Goal: Task Accomplishment & Management: Complete application form

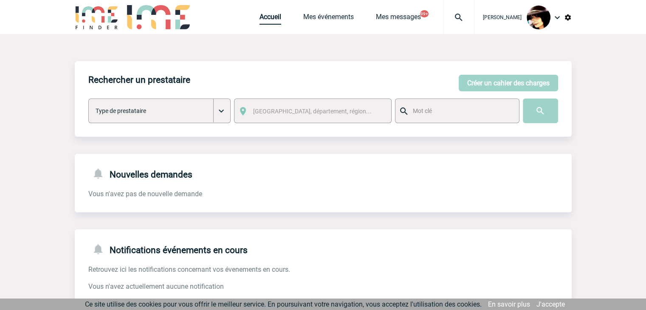
drag, startPoint x: 265, startPoint y: 24, endPoint x: 273, endPoint y: 25, distance: 8.1
click at [265, 24] on link "Accueil" at bounding box center [270, 19] width 22 height 12
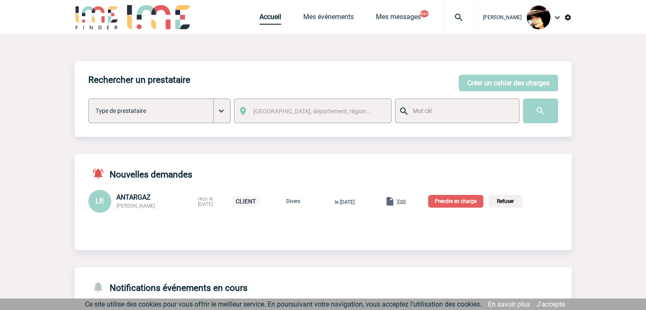
drag, startPoint x: 267, startPoint y: 16, endPoint x: 275, endPoint y: 17, distance: 8.2
click at [267, 16] on link "Accueil" at bounding box center [270, 19] width 22 height 12
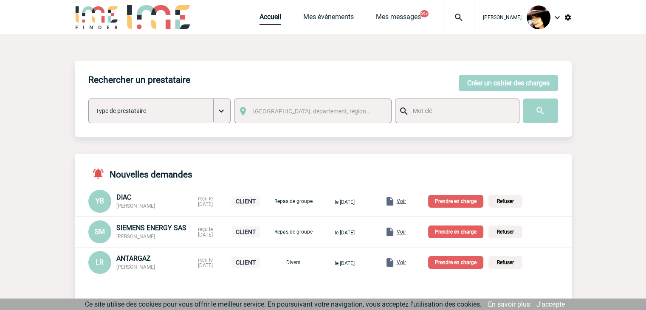
click at [461, 263] on p "Prendre en charge" at bounding box center [455, 262] width 55 height 13
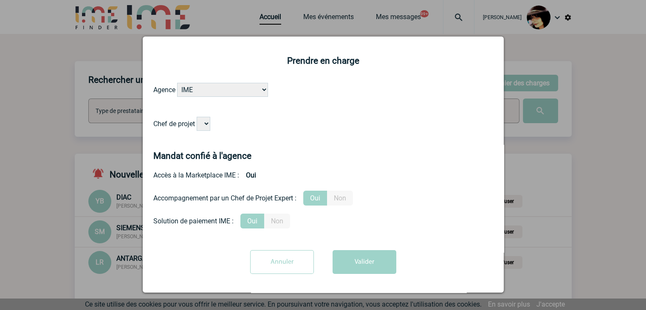
click at [204, 124] on select "Chef de projet" at bounding box center [204, 124] width 14 height 14
click at [276, 265] on input "Annuler" at bounding box center [282, 262] width 64 height 24
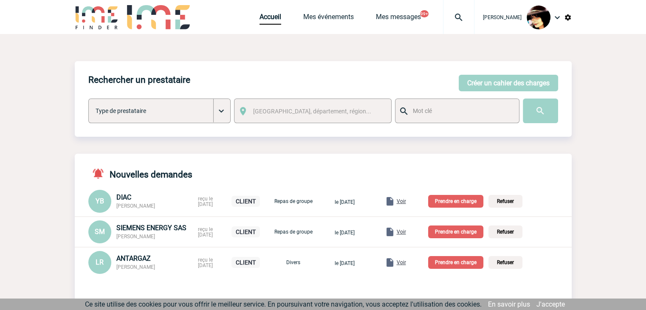
click at [447, 17] on img at bounding box center [458, 17] width 31 height 10
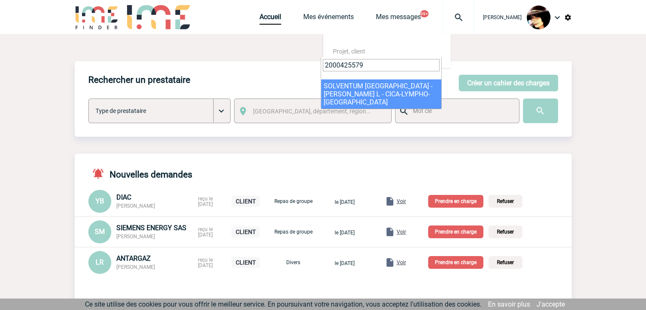
type input "2000425579"
select select "25080"
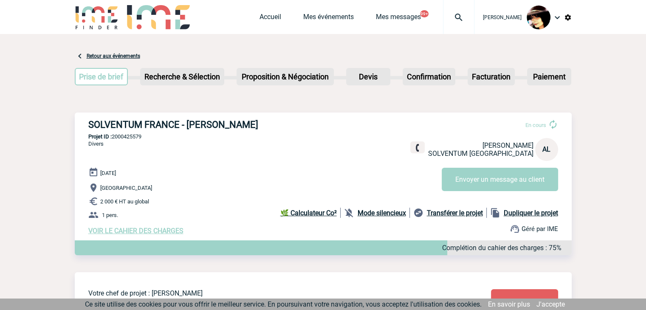
click at [449, 20] on img at bounding box center [458, 17] width 31 height 10
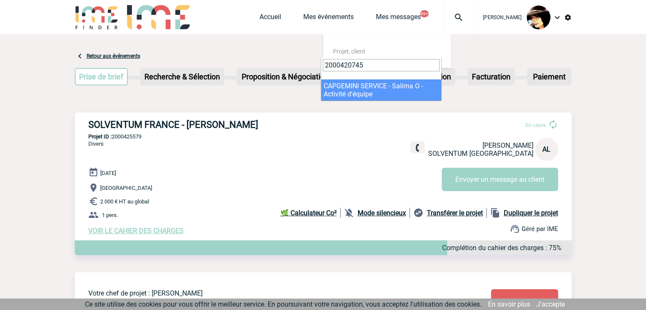
type input "2000420745"
select select "20246"
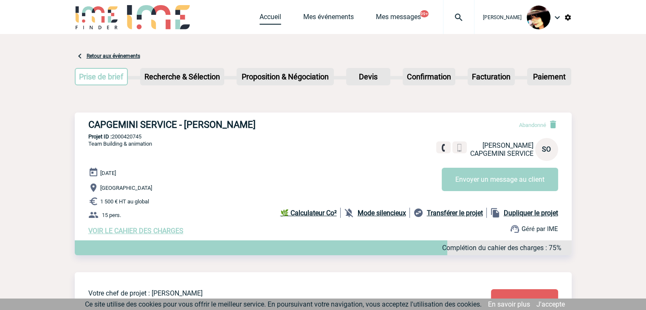
click at [261, 20] on link "Accueil" at bounding box center [270, 19] width 22 height 12
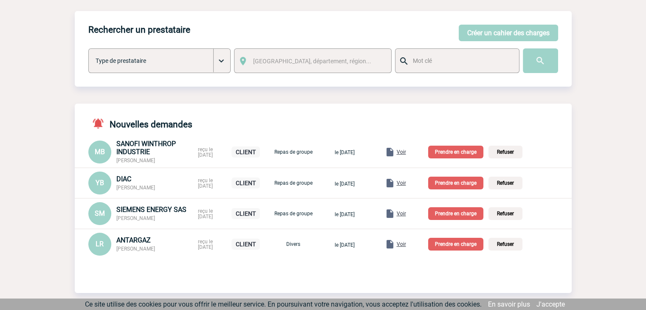
scroll to position [85, 0]
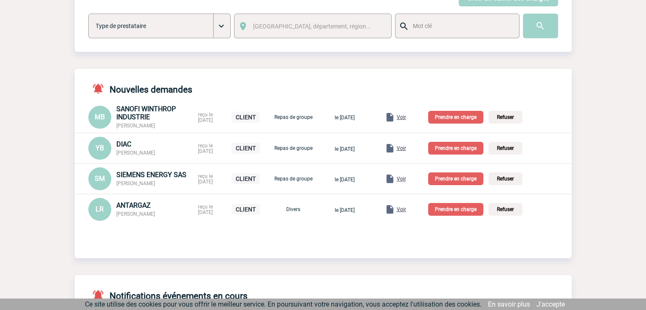
click at [465, 211] on p "Prendre en charge" at bounding box center [455, 209] width 55 height 13
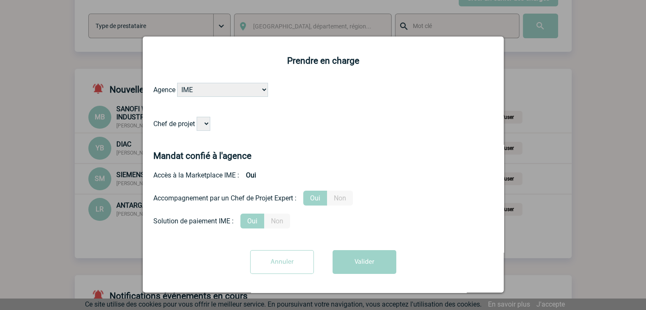
drag, startPoint x: 295, startPoint y: 259, endPoint x: 523, endPoint y: 222, distance: 231.0
click at [297, 259] on input "Annuler" at bounding box center [282, 262] width 64 height 24
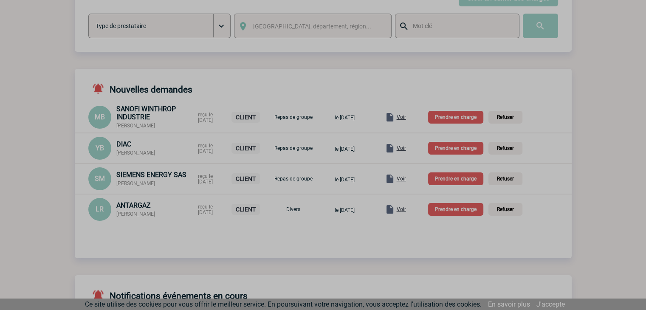
drag, startPoint x: 600, startPoint y: 221, endPoint x: 582, endPoint y: 227, distance: 18.4
click at [600, 221] on div at bounding box center [323, 155] width 646 height 310
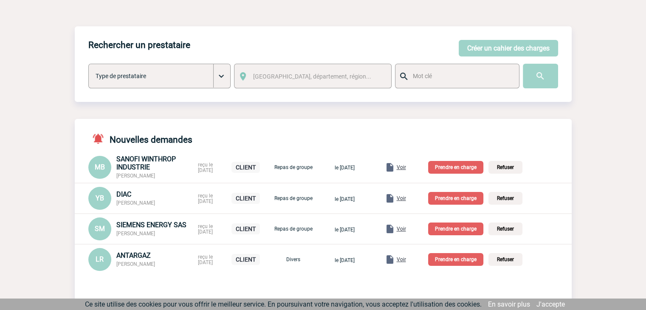
scroll to position [0, 0]
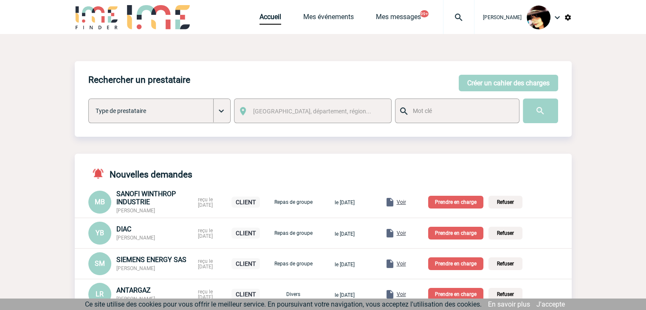
click at [452, 16] on img at bounding box center [458, 17] width 31 height 10
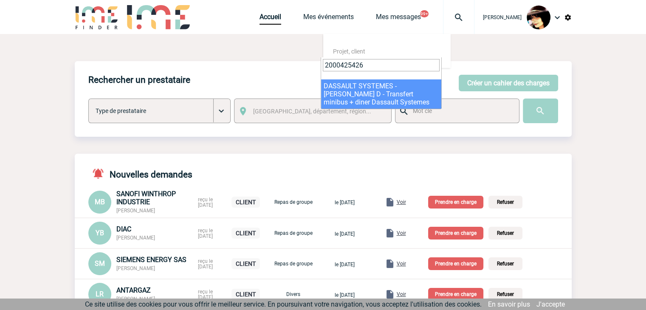
type input "2000425426"
select select "24927"
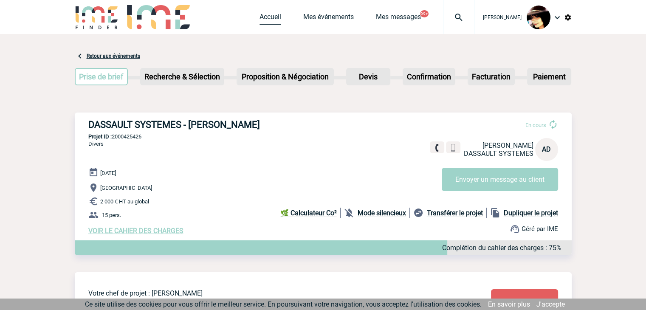
drag, startPoint x: 280, startPoint y: 22, endPoint x: 257, endPoint y: 19, distance: 23.1
click at [277, 22] on div "Accueil Mes événements Mes messages 99+ Projet, client Projet, client" at bounding box center [366, 17] width 215 height 34
click at [259, 19] on link "Accueil" at bounding box center [270, 19] width 22 height 12
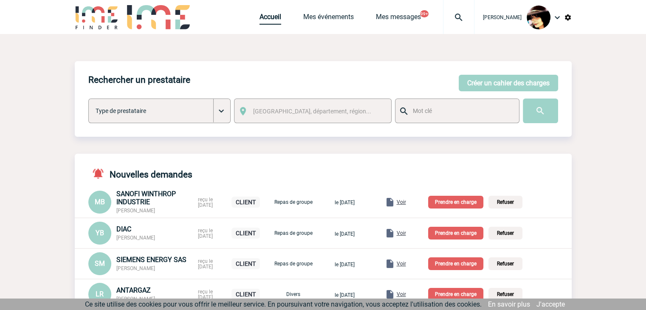
click at [262, 18] on link "Accueil" at bounding box center [270, 19] width 22 height 12
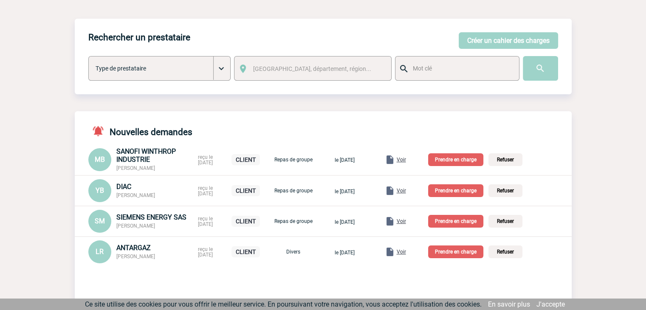
scroll to position [85, 0]
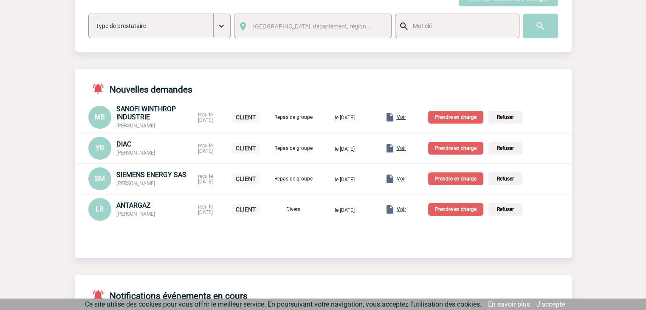
click at [467, 215] on p "Prendre en charge" at bounding box center [455, 209] width 55 height 13
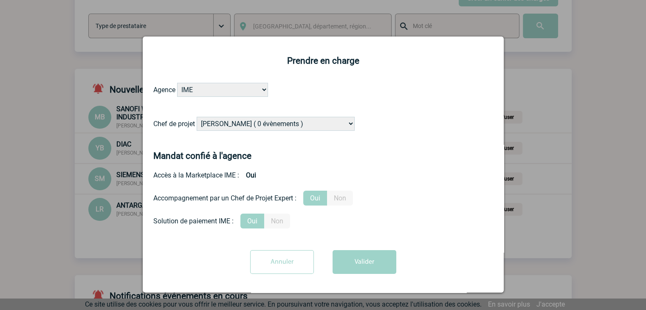
click at [256, 122] on select "[PERSON_NAME] ( 0 évènements ) [PERSON_NAME] ( 191 évènements ) [PERSON_NAME] (…" at bounding box center [276, 124] width 158 height 14
select select "131233"
click at [256, 122] on select "[PERSON_NAME] ( 0 évènements ) [PERSON_NAME] ( 191 évènements ) [PERSON_NAME] (…" at bounding box center [276, 124] width 158 height 14
click at [357, 269] on button "Valider" at bounding box center [364, 262] width 64 height 24
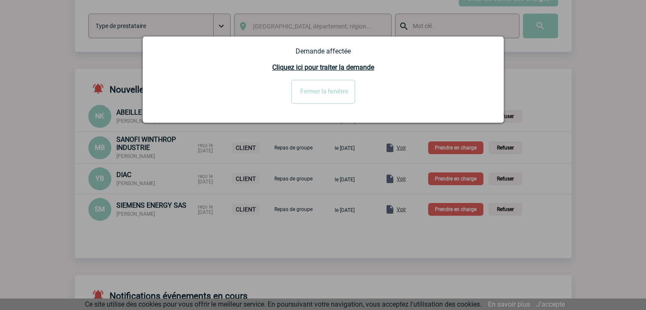
click at [329, 103] on input "Fermer la fenêtre" at bounding box center [323, 92] width 64 height 24
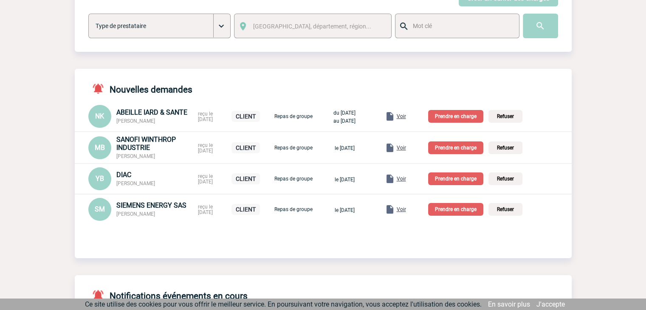
click at [461, 119] on p "Prendre en charge" at bounding box center [455, 116] width 55 height 13
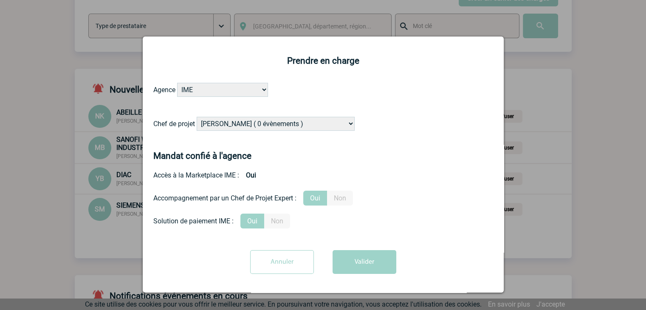
click at [269, 121] on select "[PERSON_NAME] ( 0 évènements ) [PERSON_NAME] ( 191 évènements ) [PERSON_NAME] (…" at bounding box center [276, 124] width 158 height 14
select select "131234"
click at [266, 123] on select "[PERSON_NAME] ( 0 évènements ) [PERSON_NAME] ( 191 évènements ) [PERSON_NAME] (…" at bounding box center [276, 124] width 158 height 14
click at [352, 266] on button "Valider" at bounding box center [364, 262] width 64 height 24
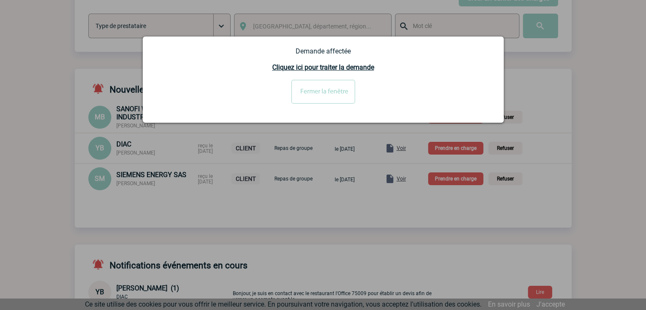
click at [318, 97] on input "Fermer la fenêtre" at bounding box center [323, 92] width 64 height 24
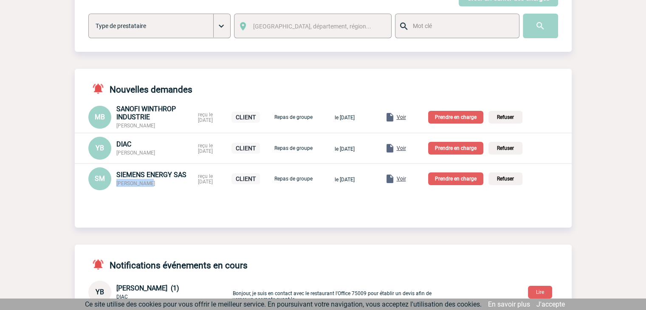
drag, startPoint x: 152, startPoint y: 185, endPoint x: 117, endPoint y: 184, distance: 35.7
click at [117, 184] on div "SIEMENS ENERGY SAS Sandra MUSTO" at bounding box center [154, 179] width 76 height 16
copy span "[PERSON_NAME]"
click at [406, 181] on span "Voir" at bounding box center [400, 179] width 9 height 6
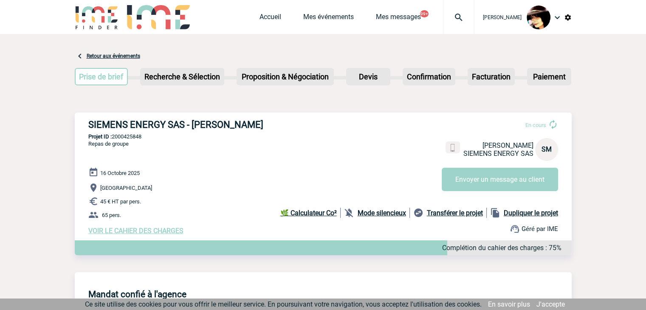
click at [165, 233] on span "VOIR LE CAHIER DES CHARGES" at bounding box center [135, 231] width 95 height 8
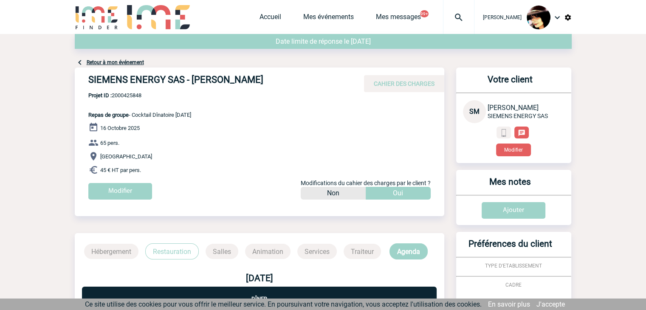
scroll to position [178, 0]
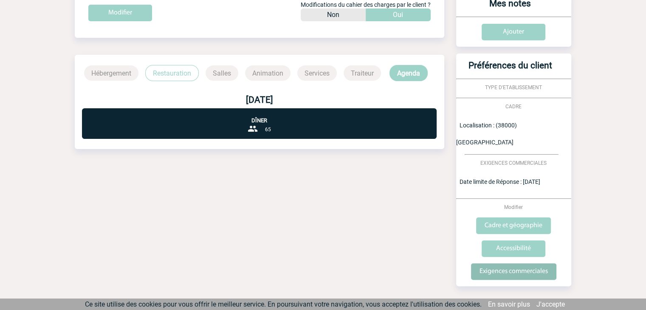
click at [486, 263] on input "Exigences commerciales" at bounding box center [513, 271] width 85 height 17
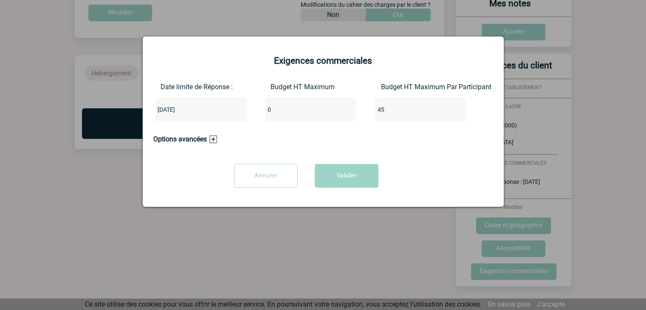
click at [267, 106] on input "0" at bounding box center [305, 109] width 80 height 11
type input "2925"
click at [348, 180] on button "Valider" at bounding box center [347, 176] width 64 height 24
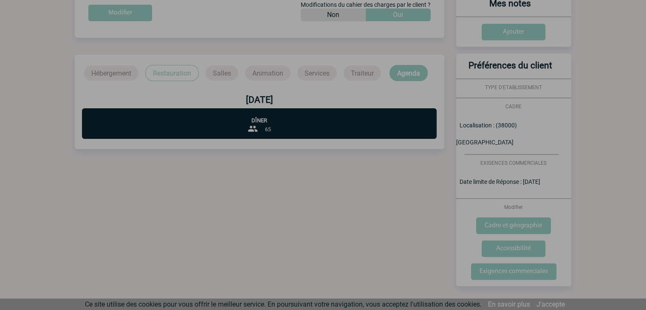
drag, startPoint x: 369, startPoint y: 238, endPoint x: 362, endPoint y: 249, distance: 12.4
click at [368, 238] on div at bounding box center [323, 155] width 646 height 310
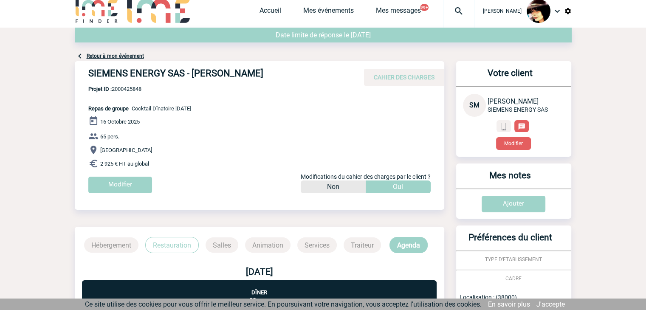
scroll to position [0, 0]
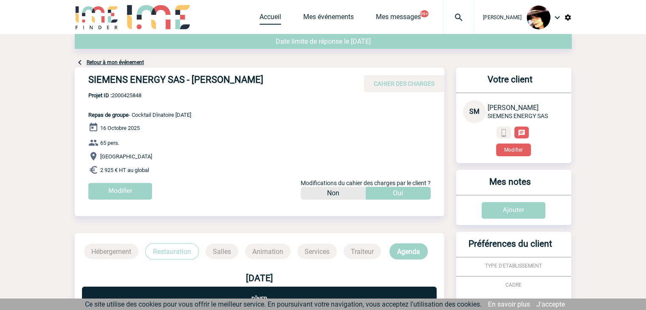
click at [261, 16] on link "Accueil" at bounding box center [270, 19] width 22 height 12
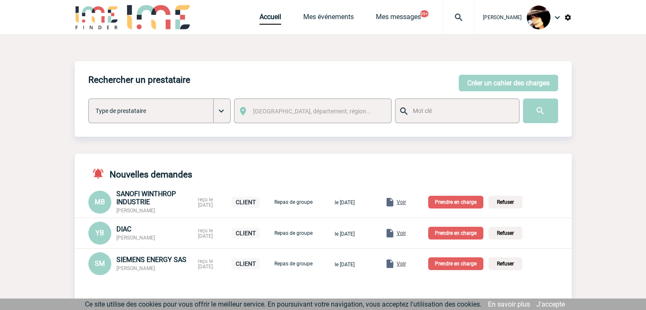
click at [465, 265] on p "Prendre en charge" at bounding box center [455, 263] width 55 height 13
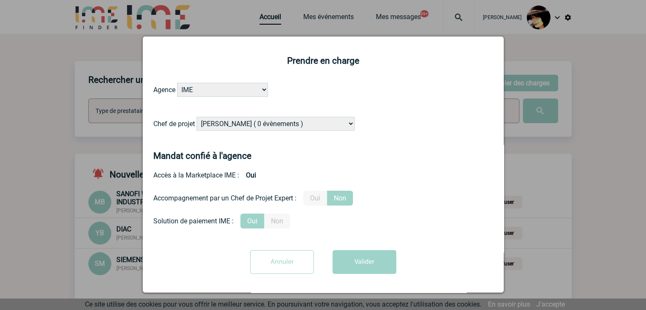
click at [234, 125] on select "[PERSON_NAME] ( 0 évènements ) [PERSON_NAME] ( 191 évènements ) [PERSON_NAME] (…" at bounding box center [276, 124] width 158 height 14
select select "122719"
click at [233, 124] on select "[PERSON_NAME] ( 0 évènements ) [PERSON_NAME] ( 191 évènements ) [PERSON_NAME] (…" at bounding box center [276, 124] width 158 height 14
click at [314, 197] on label "Oui" at bounding box center [315, 198] width 24 height 15
click at [0, 0] on input "Oui" at bounding box center [0, 0] width 0 height 0
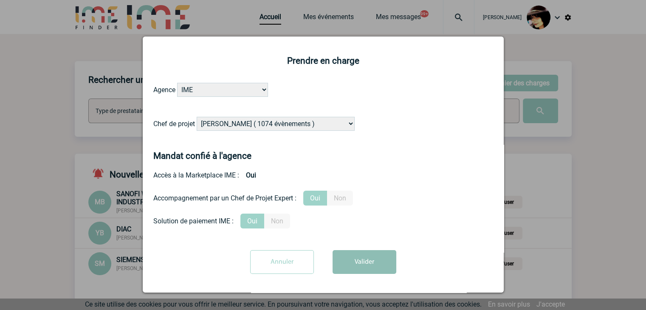
click at [360, 260] on button "Valider" at bounding box center [364, 262] width 64 height 24
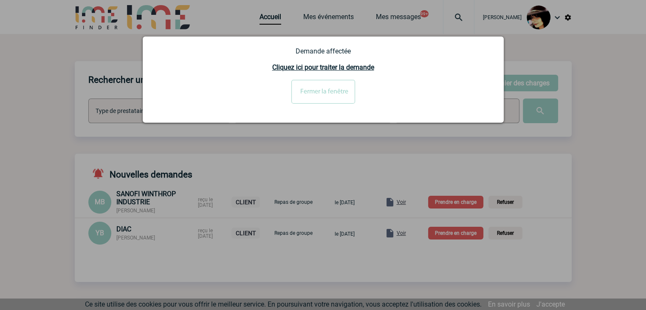
click at [605, 66] on div at bounding box center [323, 155] width 646 height 310
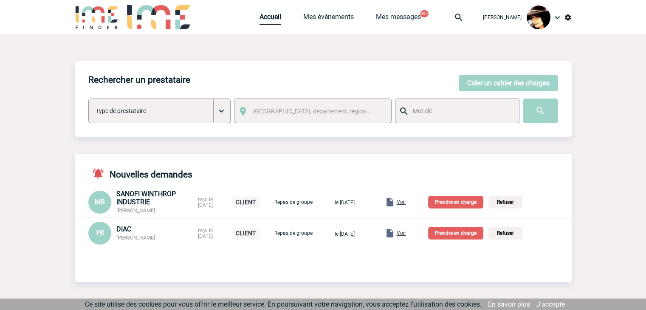
drag, startPoint x: 165, startPoint y: 241, endPoint x: 116, endPoint y: 240, distance: 48.4
click at [116, 240] on div "DIAC [PERSON_NAME]" at bounding box center [154, 233] width 76 height 16
copy span "[PERSON_NAME]"
click at [406, 234] on span "Voir" at bounding box center [400, 233] width 9 height 6
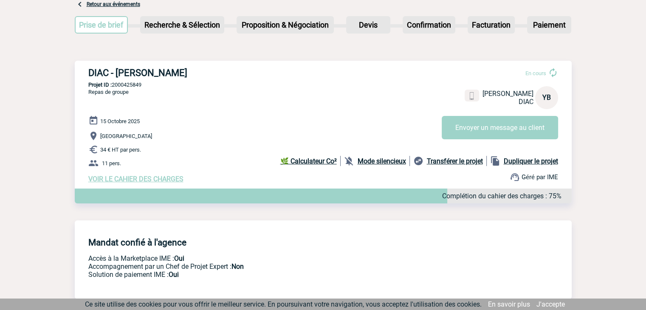
scroll to position [13, 0]
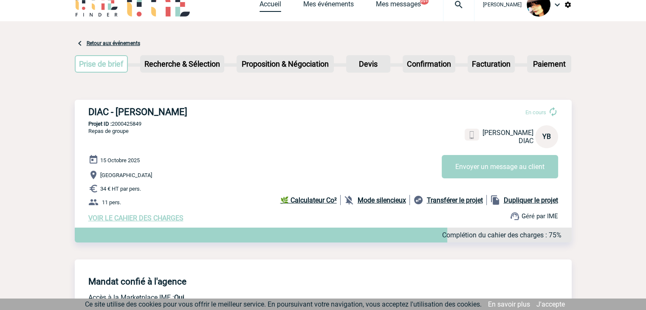
click at [259, 3] on link "Accueil" at bounding box center [270, 6] width 22 height 12
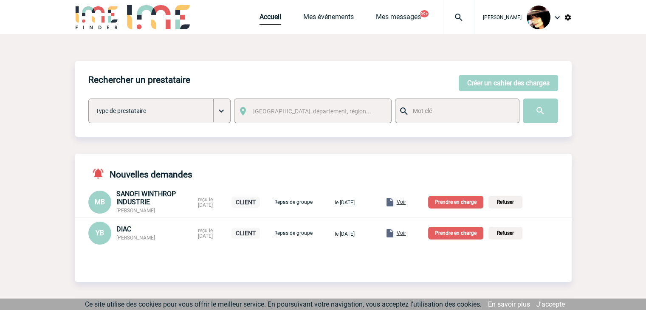
click at [406, 234] on span "Voir" at bounding box center [400, 233] width 9 height 6
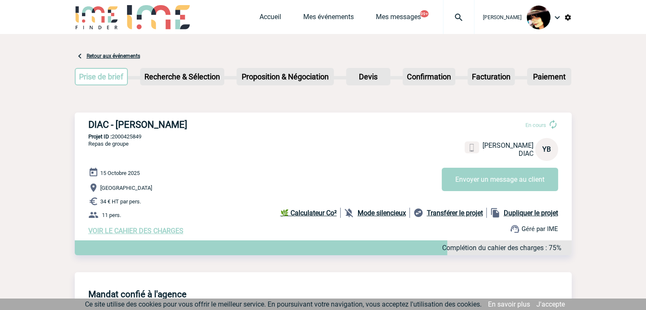
click at [171, 231] on span "VOIR LE CAHIER DES CHARGES" at bounding box center [135, 231] width 95 height 8
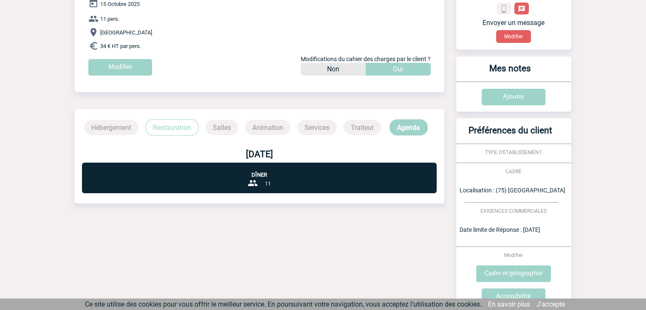
scroll to position [189, 0]
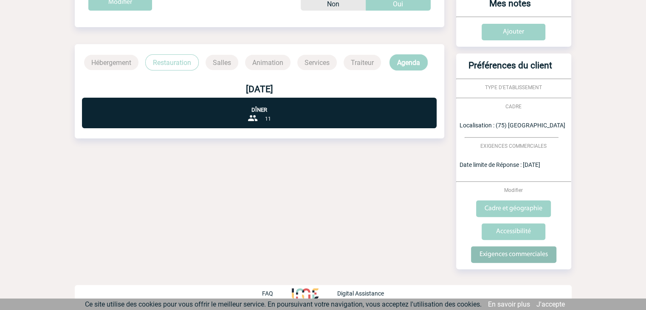
click at [513, 252] on input "Exigences commerciales" at bounding box center [513, 254] width 85 height 17
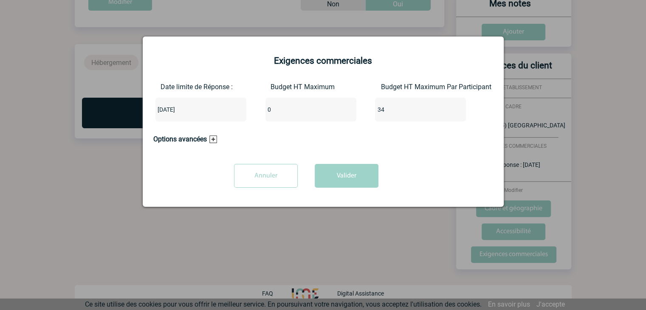
drag, startPoint x: 284, startPoint y: 110, endPoint x: 250, endPoint y: 107, distance: 33.2
click at [240, 111] on div "Date limite de Réponse : [DATE] Budget HT Maximum 0 Budget HT Maximum Par Parti…" at bounding box center [323, 105] width 340 height 45
type input "374"
click at [350, 180] on button "Valider" at bounding box center [347, 176] width 64 height 24
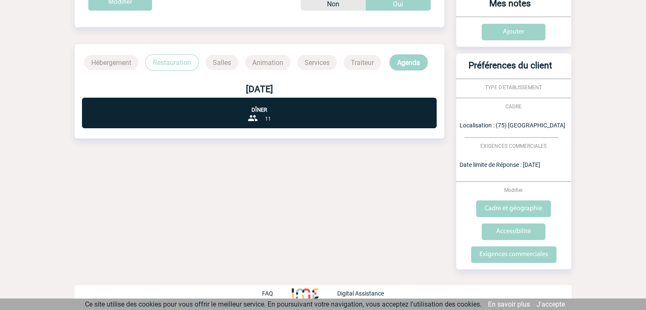
click at [272, 224] on div "Date limite de réponse le [DATE] Retour à mon événement DIAC - [PERSON_NAME] CA…" at bounding box center [323, 77] width 497 height 465
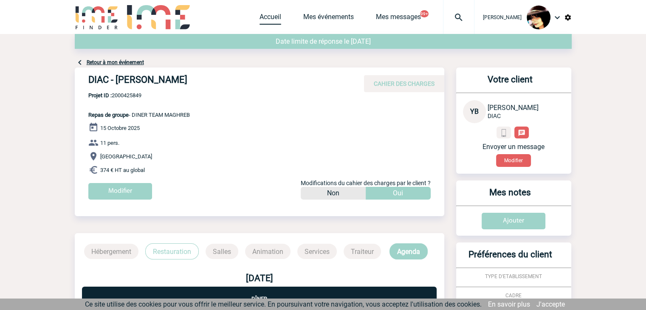
click at [265, 19] on link "Accueil" at bounding box center [270, 19] width 22 height 12
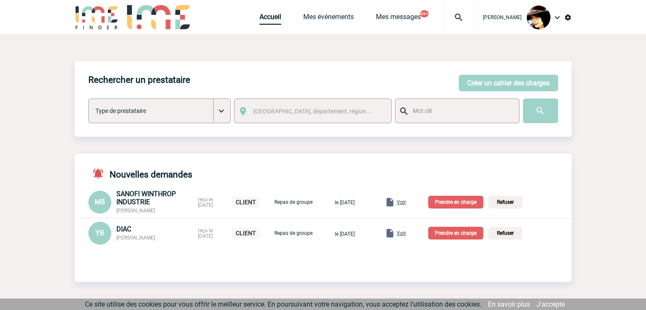
click at [456, 235] on p "Prendre en charge" at bounding box center [455, 233] width 55 height 13
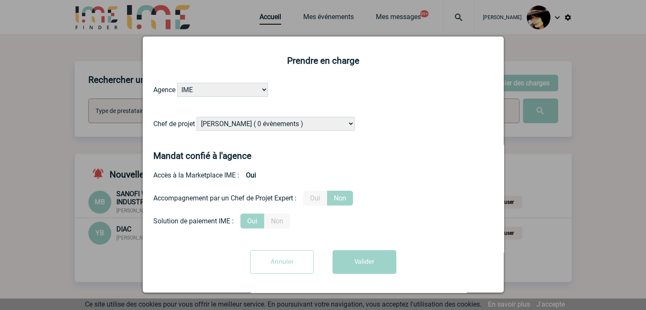
click at [212, 126] on select "Alizée VERLAGUET ( 0 évènements ) Anne-Françoise BONHOMME ( 191 évènements ) An…" at bounding box center [276, 124] width 158 height 14
select select "132114"
click at [197, 117] on select "Alizée VERLAGUET ( 0 évènements ) Anne-Françoise BONHOMME ( 191 évènements ) An…" at bounding box center [276, 124] width 158 height 14
click at [314, 199] on label "Oui" at bounding box center [315, 198] width 24 height 15
click at [0, 0] on input "Oui" at bounding box center [0, 0] width 0 height 0
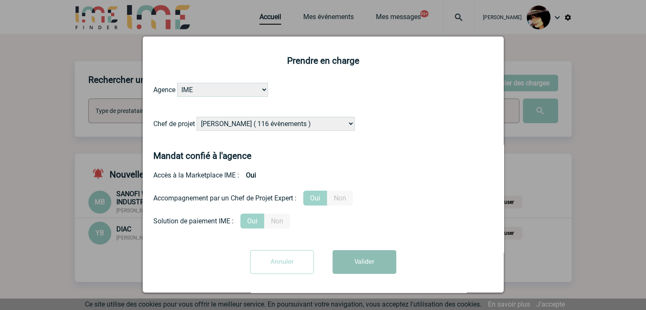
click at [360, 260] on button "Valider" at bounding box center [364, 262] width 64 height 24
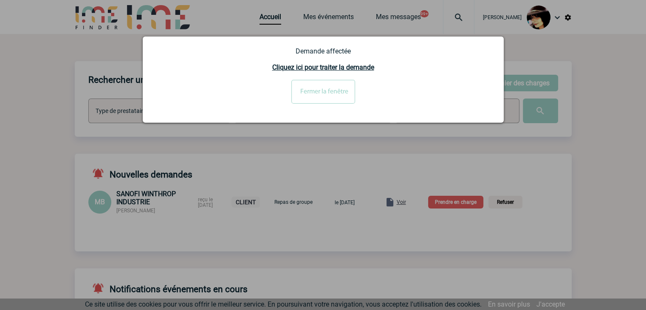
click at [62, 138] on div at bounding box center [323, 155] width 646 height 310
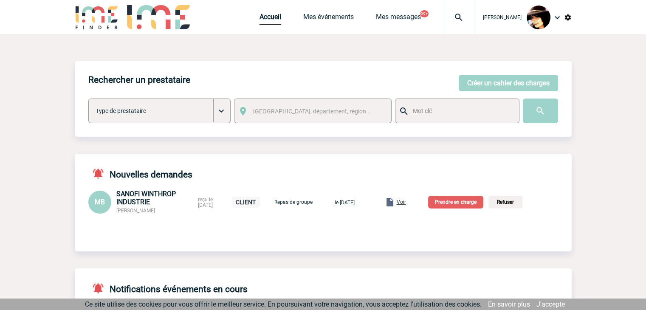
drag, startPoint x: 156, startPoint y: 211, endPoint x: 117, endPoint y: 211, distance: 39.5
click at [117, 211] on div "SANOFI WINTHROP INDUSTRIE Maria BRIGANTE" at bounding box center [154, 202] width 76 height 24
copy span "Maria BRIGANTE"
click at [406, 203] on span "Voir" at bounding box center [400, 202] width 9 height 6
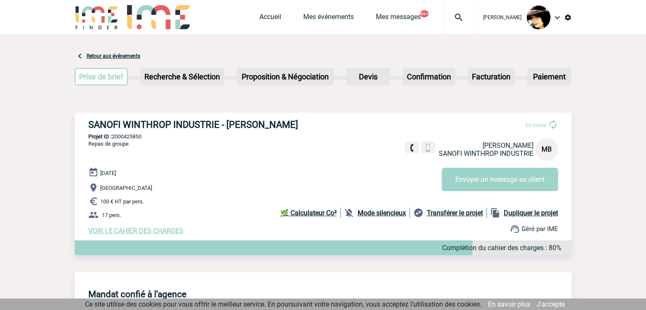
click at [151, 232] on span "VOIR LE CAHIER DES CHARGES" at bounding box center [135, 231] width 95 height 8
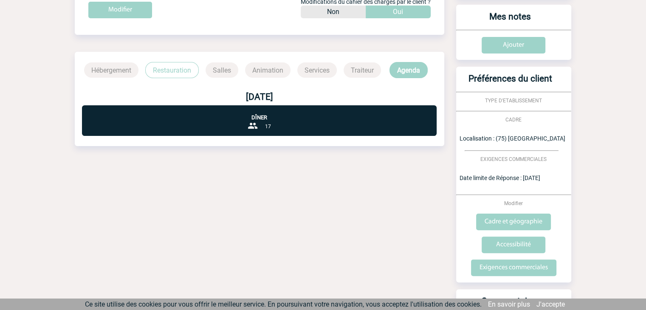
scroll to position [282, 0]
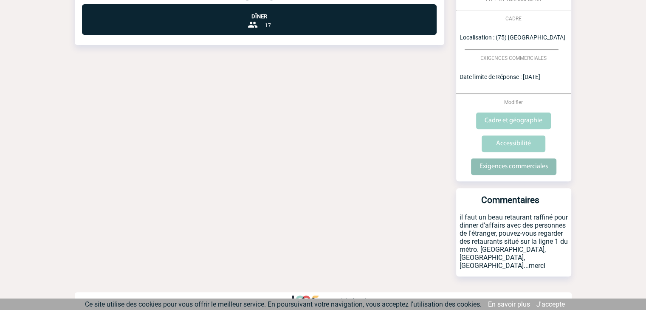
click at [504, 168] on input "Exigences commerciales" at bounding box center [513, 166] width 85 height 17
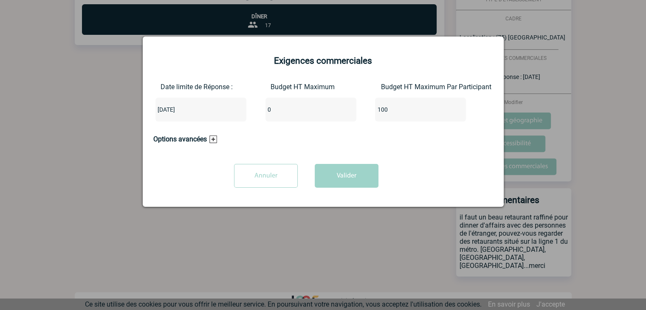
drag, startPoint x: 275, startPoint y: 108, endPoint x: 260, endPoint y: 108, distance: 14.9
click at [260, 108] on div "Date limite de Réponse : [DATE] Budget HT Maximum 0 Budget HT Maximum Par Parti…" at bounding box center [323, 105] width 340 height 45
type input "1700"
click at [339, 178] on button "Valider" at bounding box center [347, 176] width 64 height 24
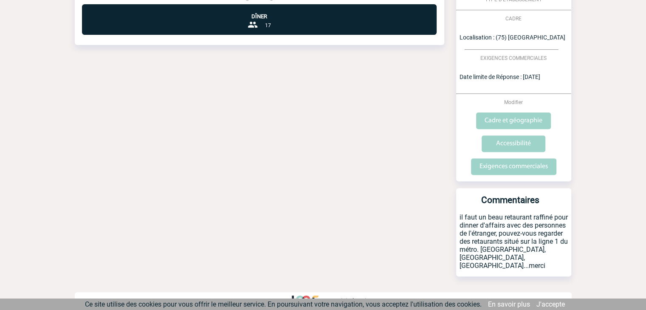
click at [346, 114] on div "Date limite de réponse le 07-10-2025 Retour à mon événement SANOFI WINTHROP IND…" at bounding box center [323, 34] width 497 height 565
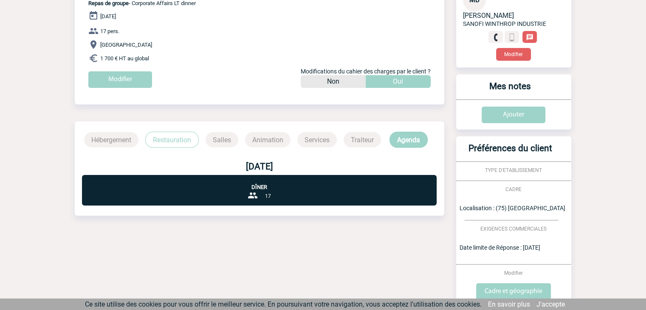
scroll to position [0, 0]
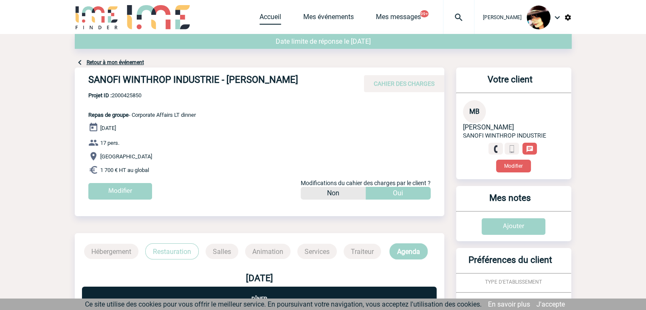
click at [261, 19] on link "Accueil" at bounding box center [270, 19] width 22 height 12
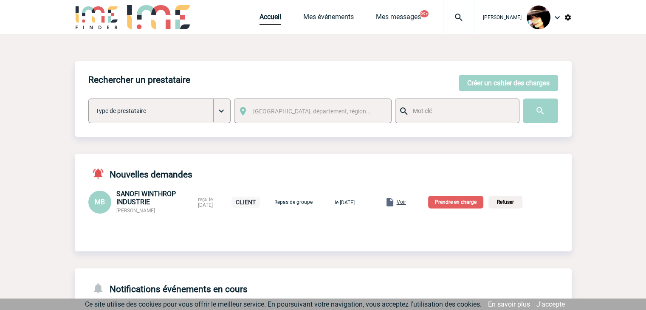
click at [452, 202] on p "Prendre en charge" at bounding box center [455, 202] width 55 height 13
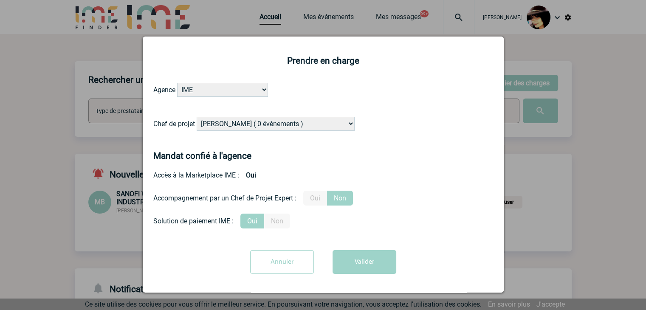
click at [276, 127] on select "Alizée VERLAGUET ( 0 évènements ) Anne-Françoise BONHOMME ( 191 évènements ) An…" at bounding box center [276, 124] width 158 height 14
click at [278, 124] on select "Alizée VERLAGUET ( 0 évènements ) Anne-Françoise BONHOMME ( 191 évènements ) An…" at bounding box center [276, 124] width 158 height 14
select select "131347"
click at [279, 124] on select "Alizée VERLAGUET ( 0 évènements ) Anne-Françoise BONHOMME ( 191 évènements ) An…" at bounding box center [276, 124] width 158 height 14
click at [413, 158] on form "Agence IME IME Nantes IME Aix-Marseille Chef de projet Alizée VERLAGUET ( 0 évè…" at bounding box center [323, 181] width 340 height 197
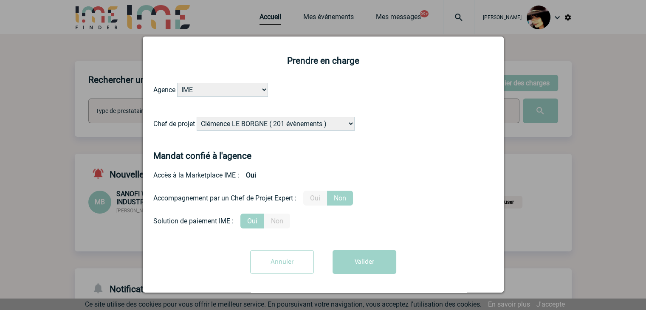
drag, startPoint x: 315, startPoint y: 201, endPoint x: 348, endPoint y: 256, distance: 63.8
click at [315, 201] on label "Oui" at bounding box center [315, 198] width 24 height 15
click at [0, 0] on input "Oui" at bounding box center [0, 0] width 0 height 0
click at [356, 267] on button "Valider" at bounding box center [364, 262] width 64 height 24
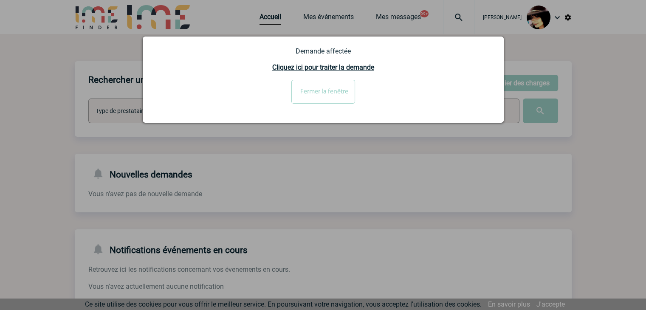
click at [324, 97] on input "Fermer la fenêtre" at bounding box center [323, 92] width 64 height 24
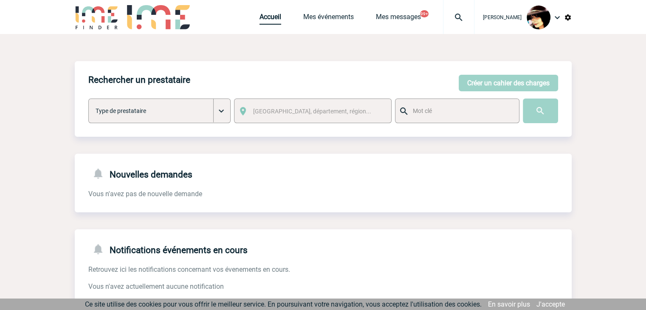
click at [263, 15] on link "Accueil" at bounding box center [270, 19] width 22 height 12
click at [452, 17] on img at bounding box center [458, 17] width 31 height 10
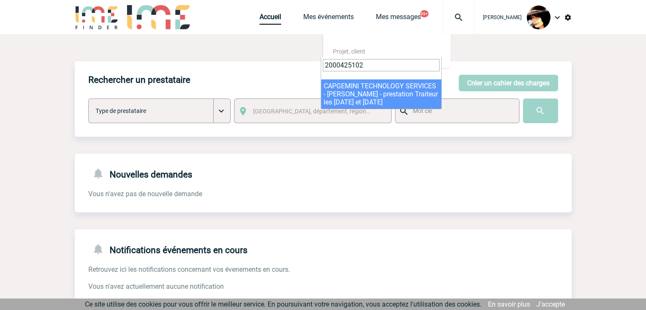
type input "2000425102"
drag, startPoint x: 362, startPoint y: 89, endPoint x: 379, endPoint y: 79, distance: 19.3
select select "24603"
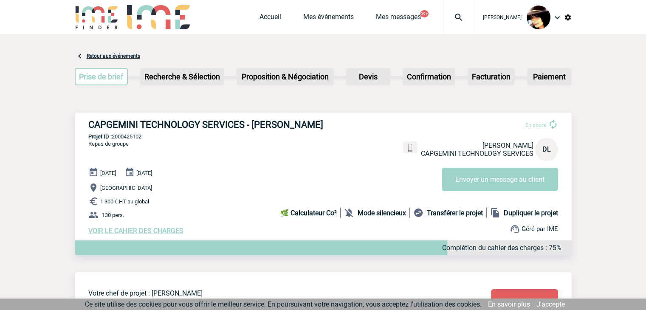
click at [452, 16] on img at bounding box center [458, 17] width 31 height 10
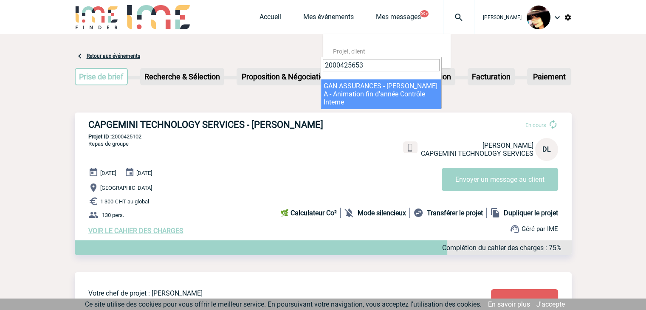
type input "2000425653"
select select "25154"
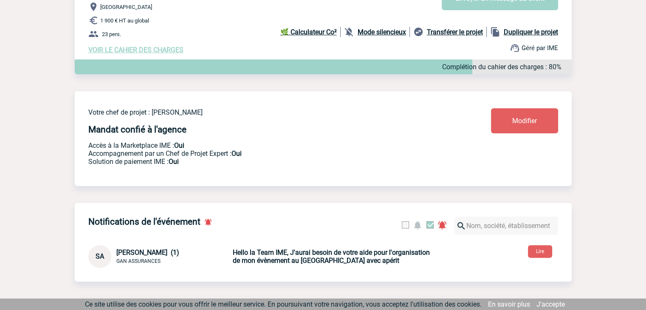
scroll to position [212, 0]
